Goal: Check status: Check status

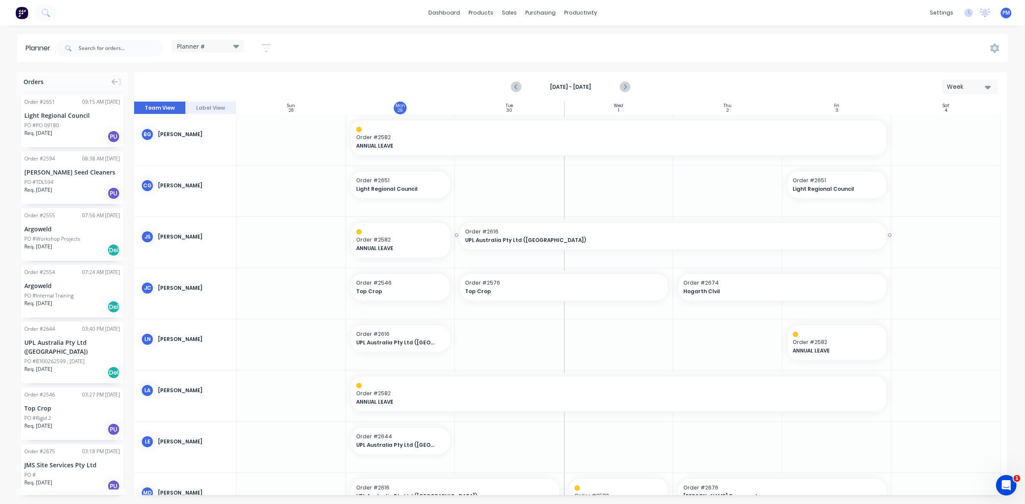
click at [460, 230] on div "Order # 2616 UPL Australia Pty Ltd ([GEOGRAPHIC_DATA])" at bounding box center [673, 236] width 426 height 26
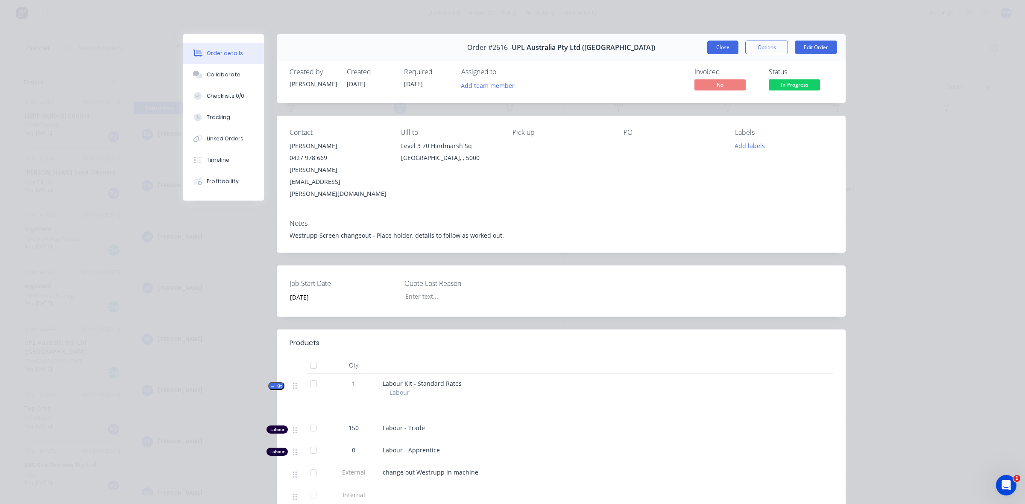
click at [712, 51] on button "Close" at bounding box center [722, 48] width 31 height 14
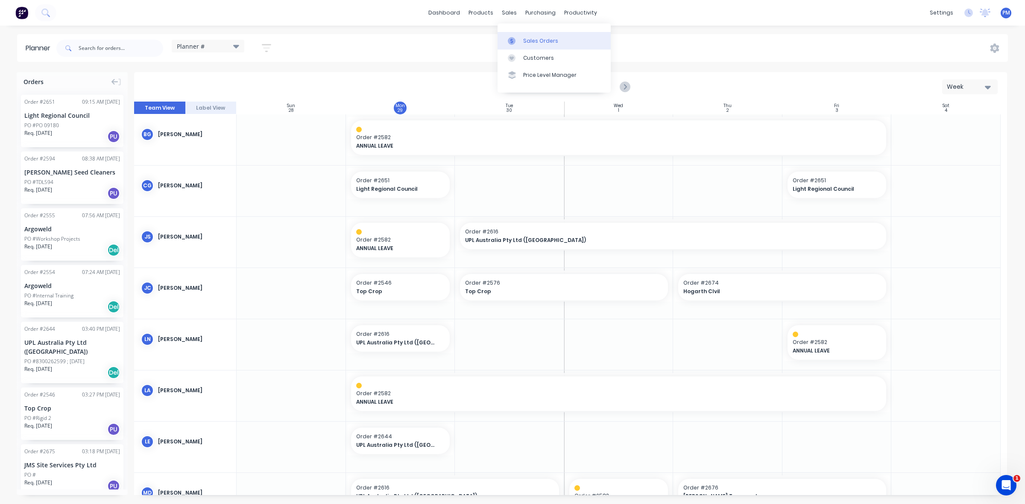
click at [532, 39] on div "Sales Orders" at bounding box center [540, 41] width 35 height 8
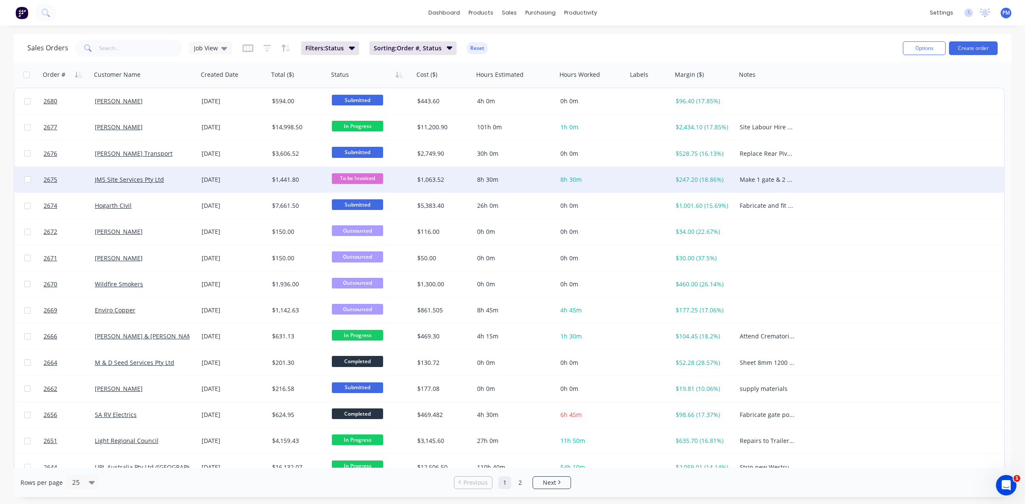
click at [250, 185] on div "[DATE]" at bounding box center [233, 180] width 70 height 26
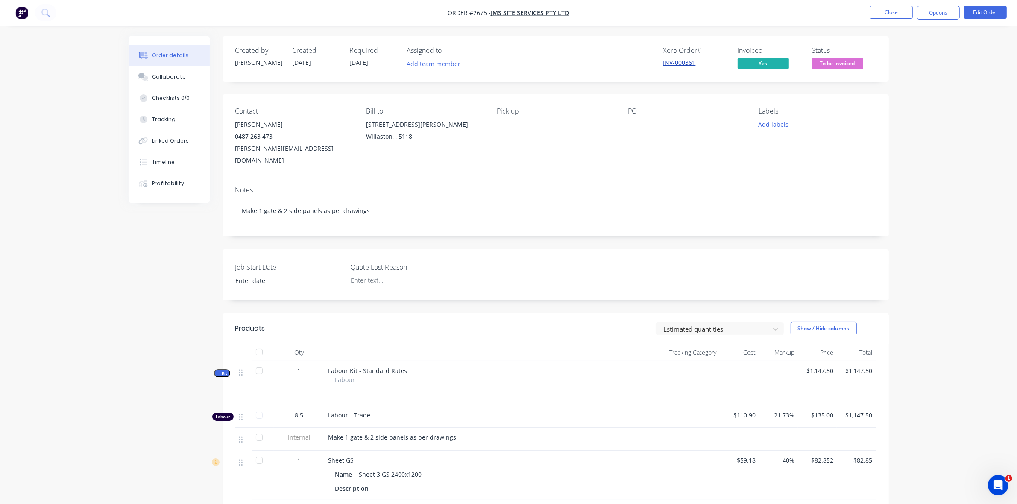
click at [673, 63] on link "INV-000361" at bounding box center [679, 62] width 32 height 8
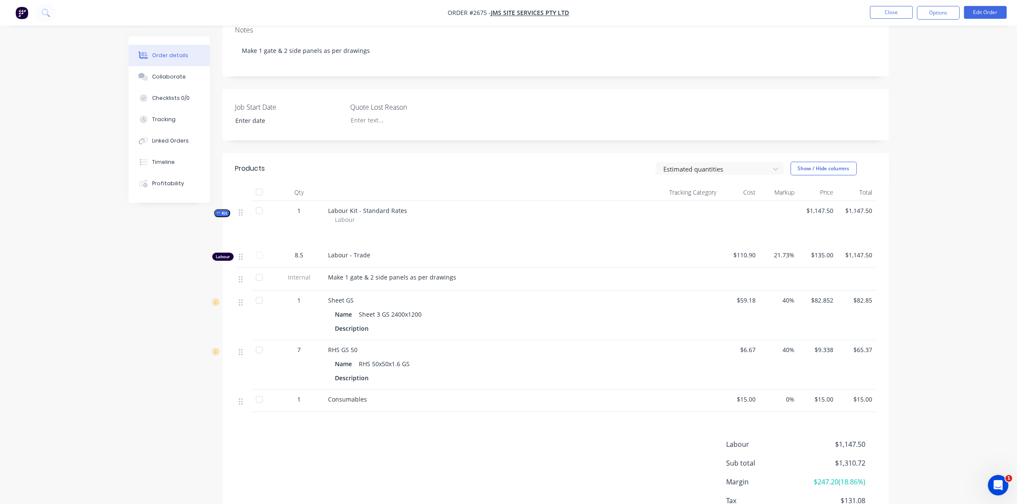
scroll to position [210, 0]
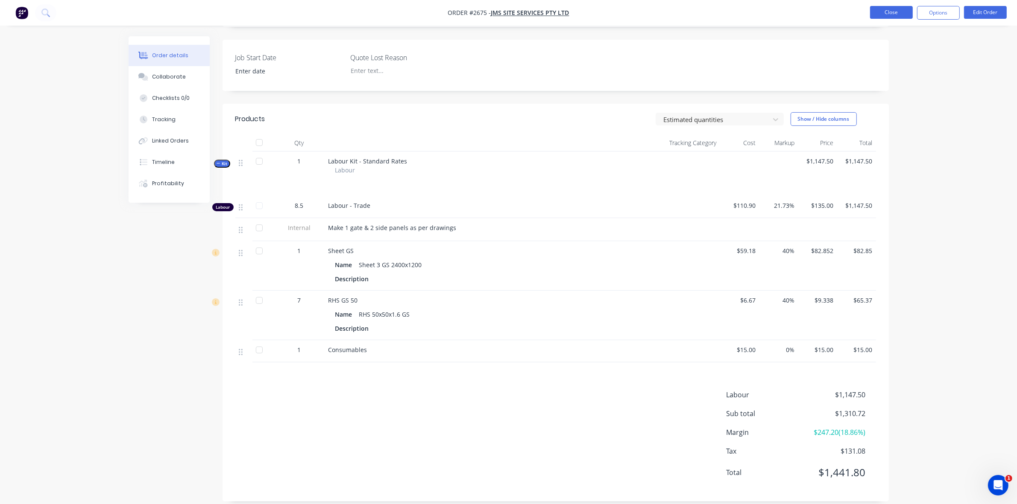
click at [887, 10] on button "Close" at bounding box center [891, 12] width 43 height 13
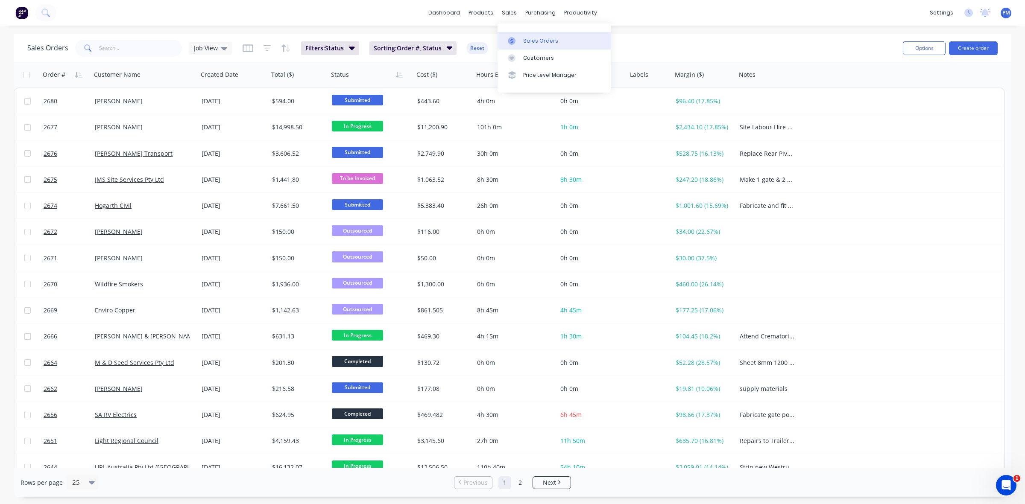
click at [532, 36] on link "Sales Orders" at bounding box center [553, 40] width 113 height 17
click at [532, 37] on div "Sales Orders" at bounding box center [540, 41] width 35 height 8
click at [534, 56] on div "Customers" at bounding box center [538, 58] width 31 height 8
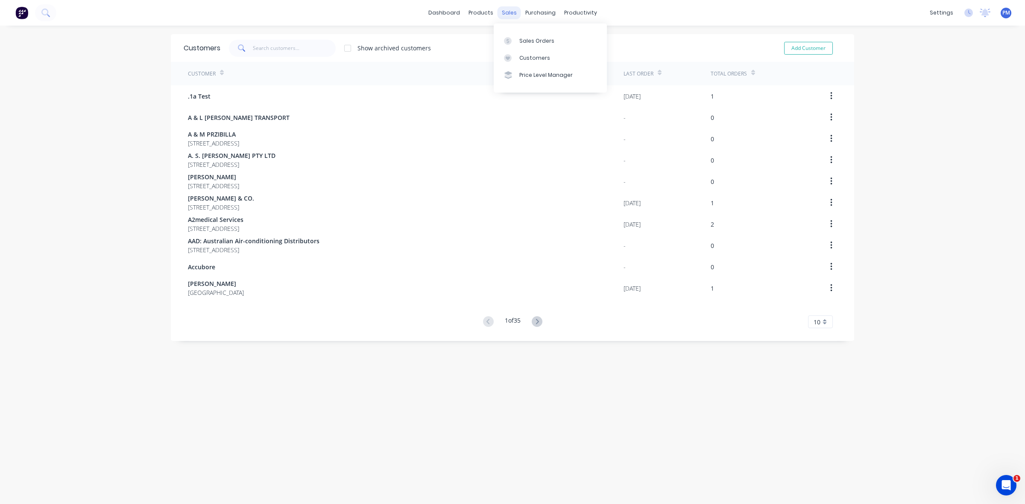
click at [501, 12] on div "sales" at bounding box center [508, 12] width 23 height 13
click at [534, 42] on div "Sales Orders" at bounding box center [536, 41] width 35 height 8
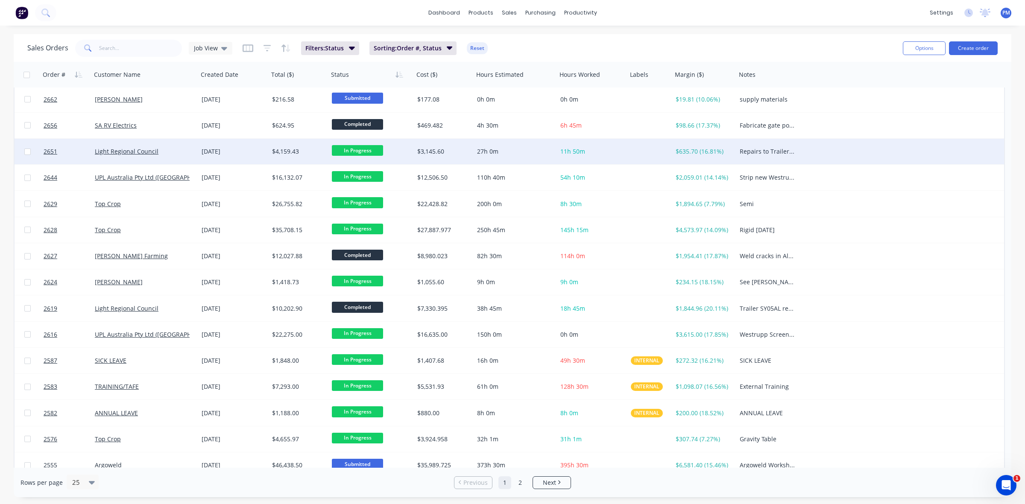
scroll to position [273, 0]
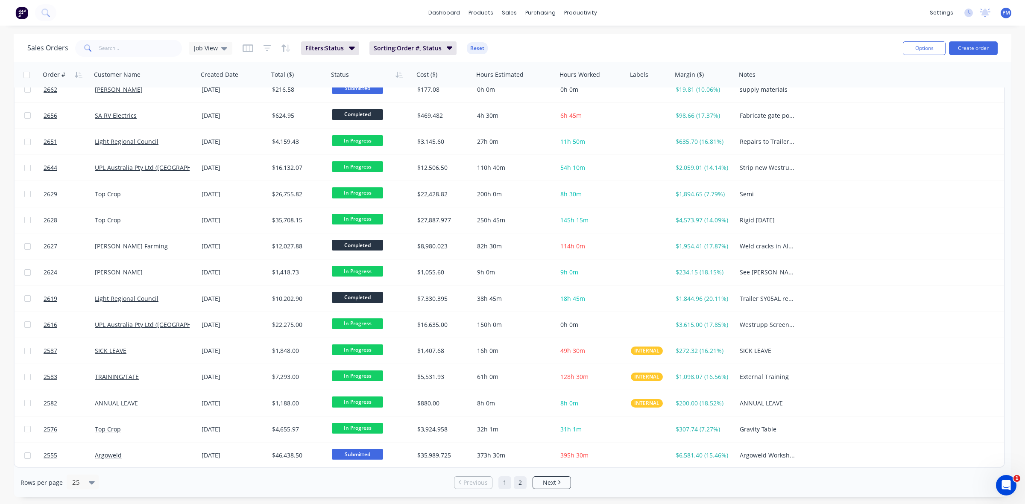
click at [519, 481] on link "2" at bounding box center [520, 482] width 13 height 13
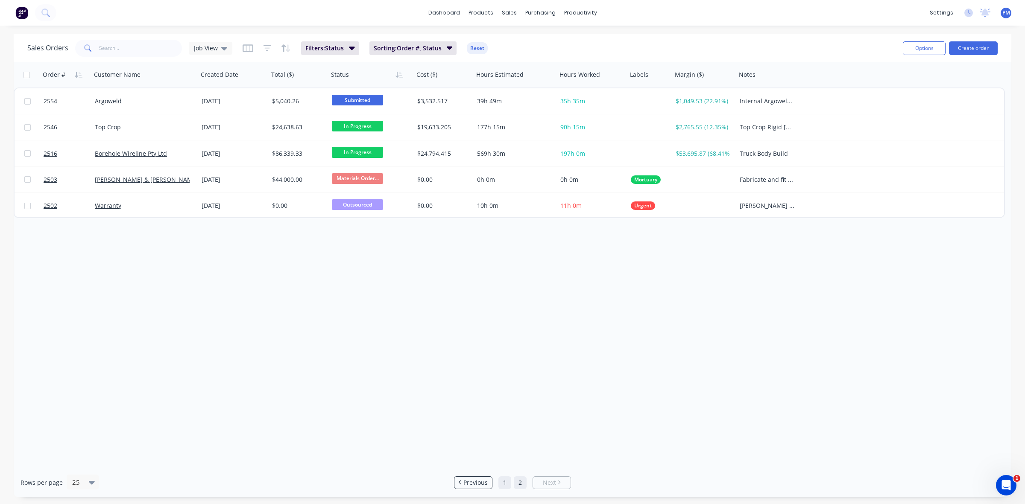
click at [502, 484] on link "1" at bounding box center [504, 482] width 13 height 13
